Goal: Obtain resource: Obtain resource

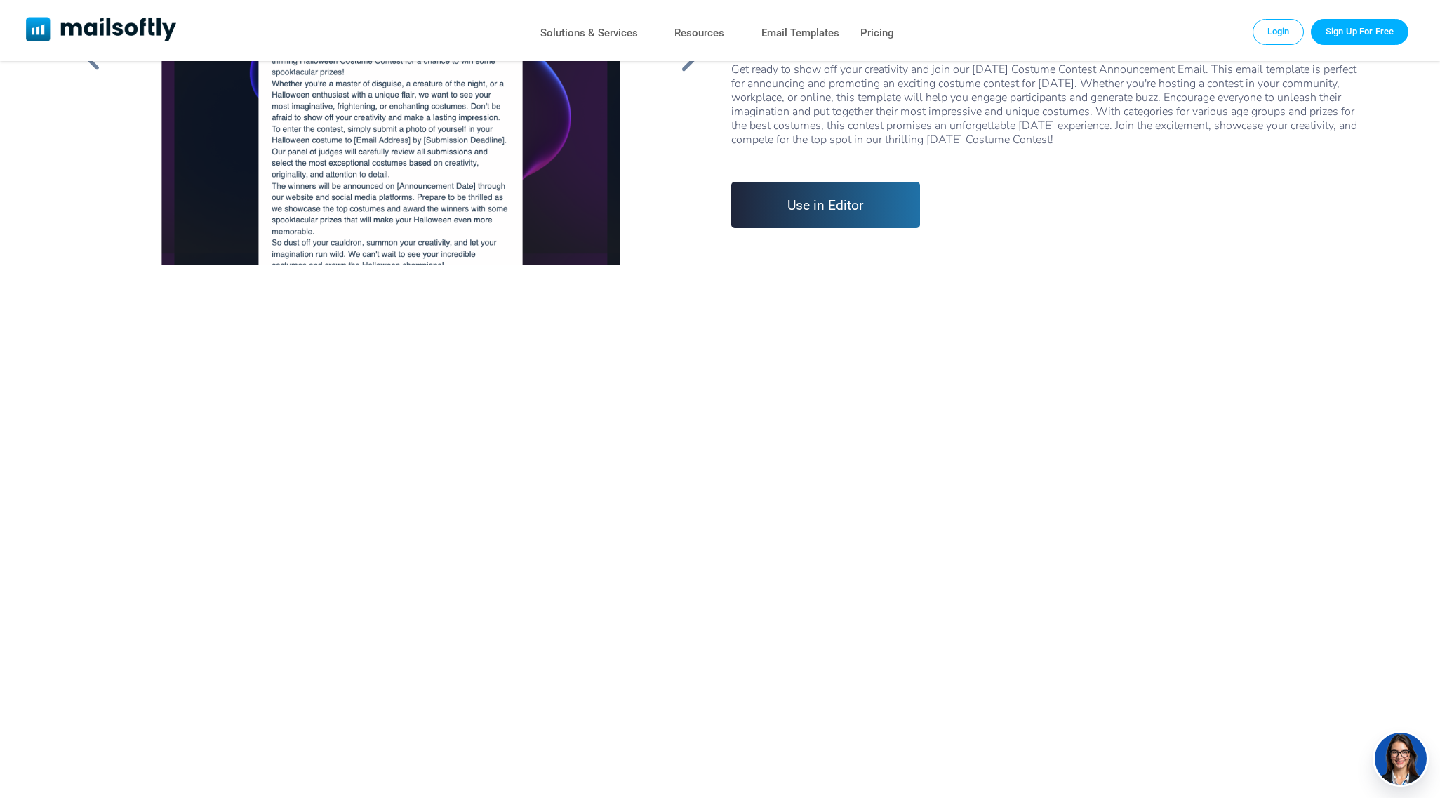
scroll to position [491, 0]
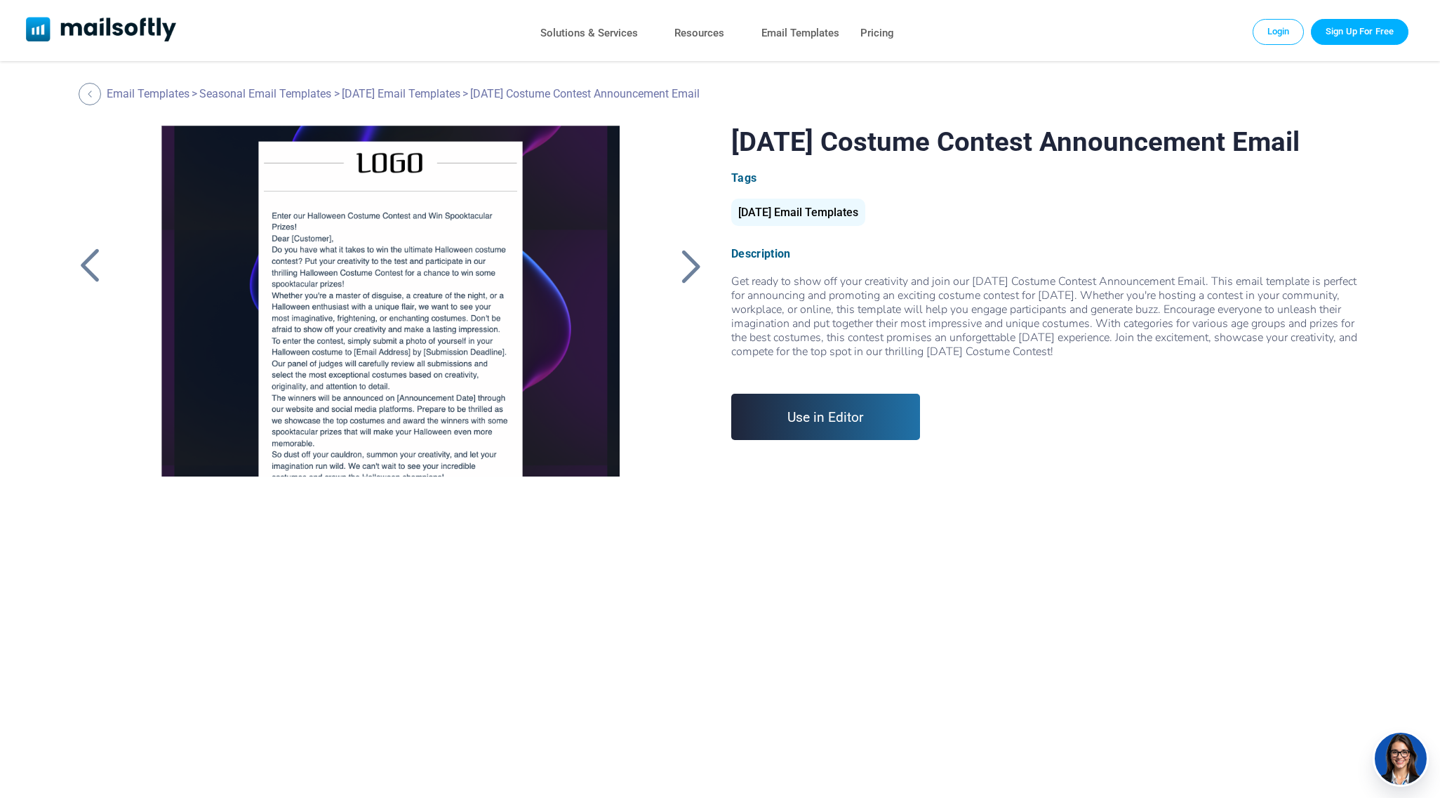
click at [858, 438] on link "Use in Editor" at bounding box center [825, 417] width 189 height 46
